Goal: Information Seeking & Learning: Learn about a topic

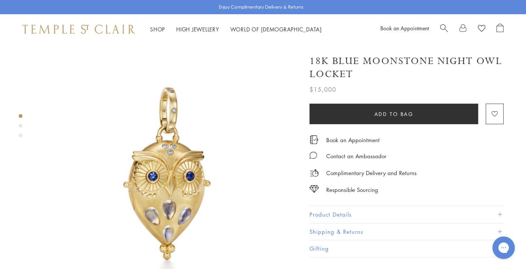
click at [437, 24] on div "Book an Appointment" at bounding box center [442, 29] width 123 height 11
click at [441, 27] on span "Search" at bounding box center [444, 28] width 8 height 8
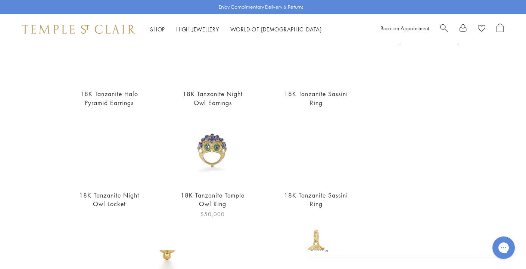
scroll to position [101, 0]
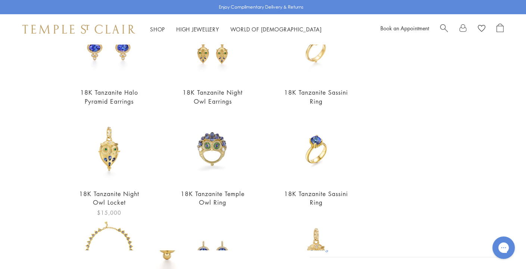
type input "******"
click at [109, 147] on img at bounding box center [109, 149] width 66 height 66
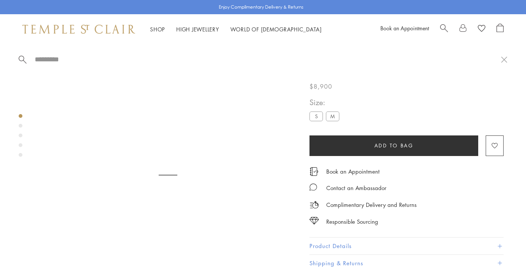
click at [119, 59] on input "search" at bounding box center [267, 59] width 467 height 9
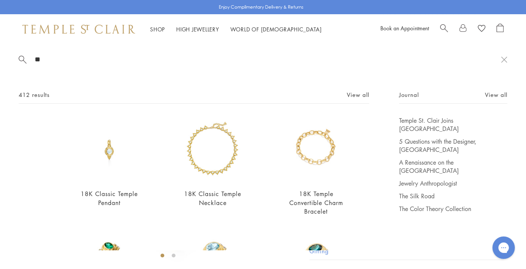
type input "*"
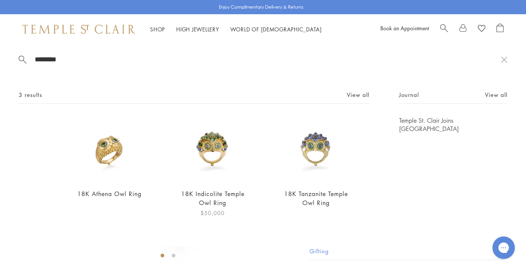
type input "********"
click at [225, 149] on img at bounding box center [213, 149] width 66 height 66
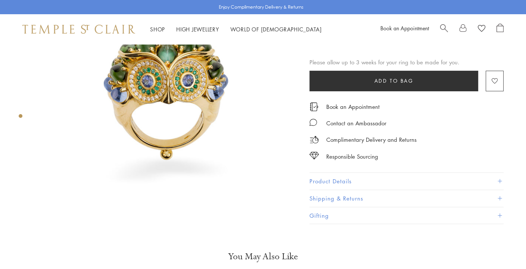
scroll to position [99, 0]
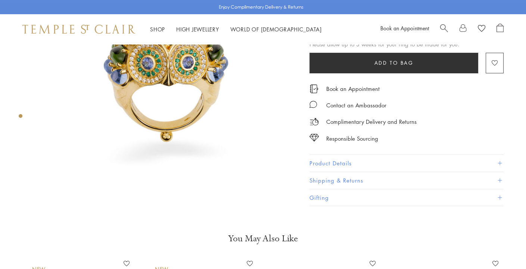
click at [344, 161] on button "Product Details" at bounding box center [407, 163] width 194 height 17
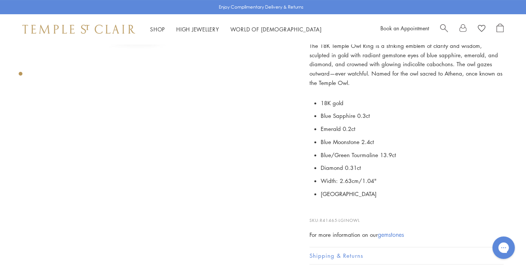
scroll to position [0, 0]
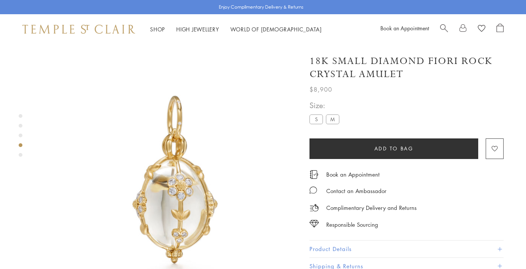
click at [449, 30] on div at bounding box center [472, 29] width 64 height 11
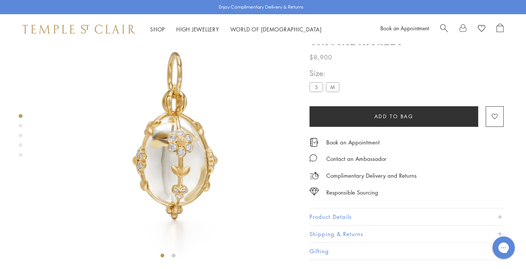
click at [445, 28] on span "Search" at bounding box center [444, 28] width 8 height 8
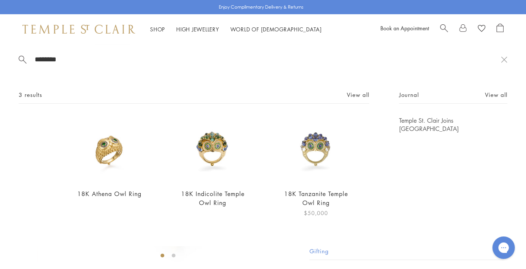
type input "********"
click at [313, 152] on img at bounding box center [316, 149] width 66 height 66
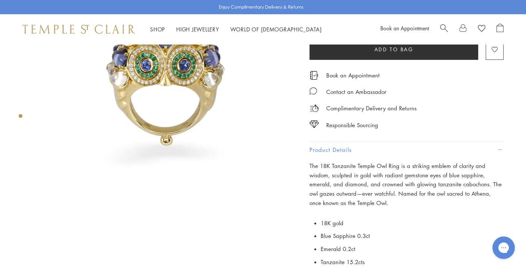
scroll to position [97, 0]
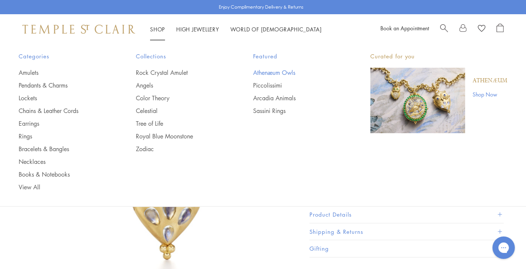
click at [276, 68] on link "Athenæum Owls" at bounding box center [296, 72] width 87 height 8
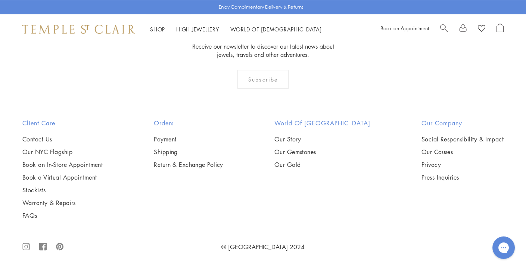
scroll to position [807, 0]
click at [0, 0] on img at bounding box center [0, 0] width 0 height 0
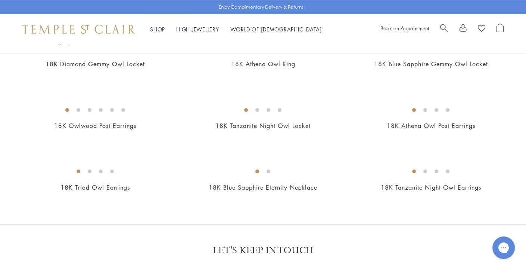
scroll to position [381, 0]
click at [0, 0] on img at bounding box center [0, 0] width 0 height 0
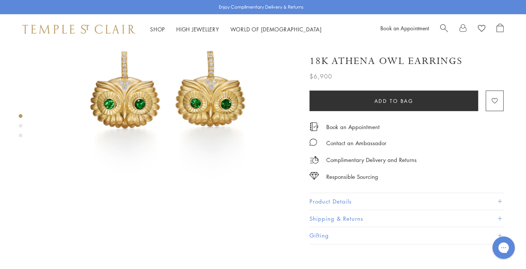
scroll to position [83, 0]
click at [341, 198] on button "Product Details" at bounding box center [407, 201] width 194 height 17
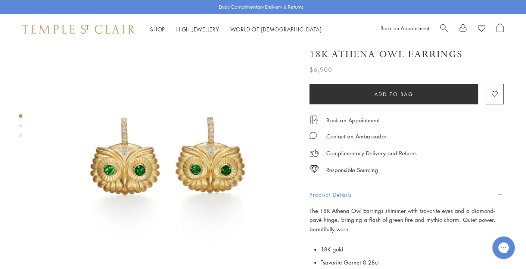
scroll to position [17, 0]
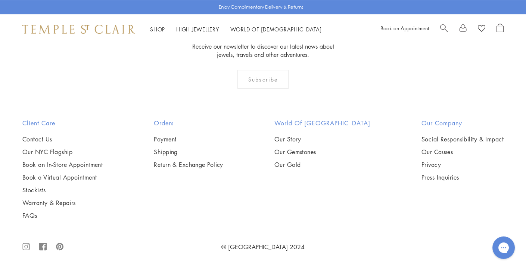
click at [0, 0] on img at bounding box center [0, 0] width 0 height 0
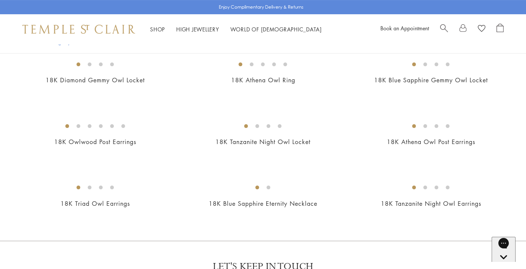
click at [0, 0] on img at bounding box center [0, 0] width 0 height 0
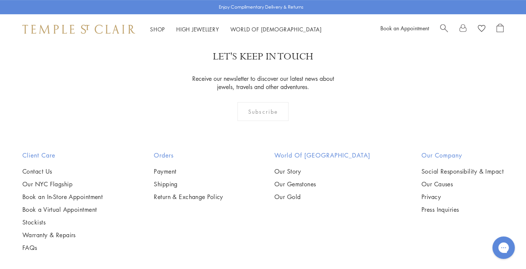
click at [0, 0] on img at bounding box center [0, 0] width 0 height 0
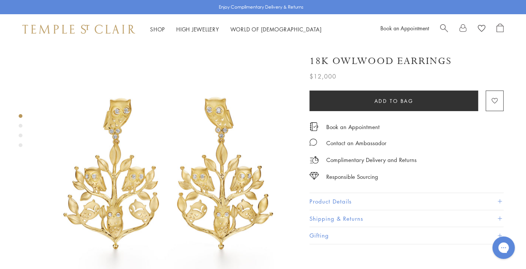
click at [445, 28] on span "Search" at bounding box center [444, 28] width 8 height 8
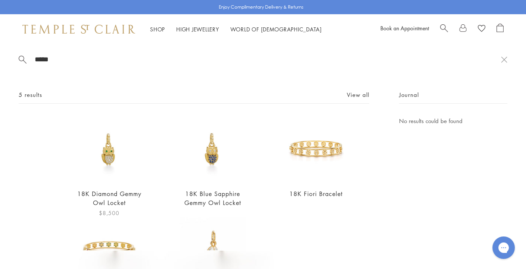
type input "*****"
click at [118, 166] on img at bounding box center [109, 149] width 66 height 66
